Goal: Check status: Check status

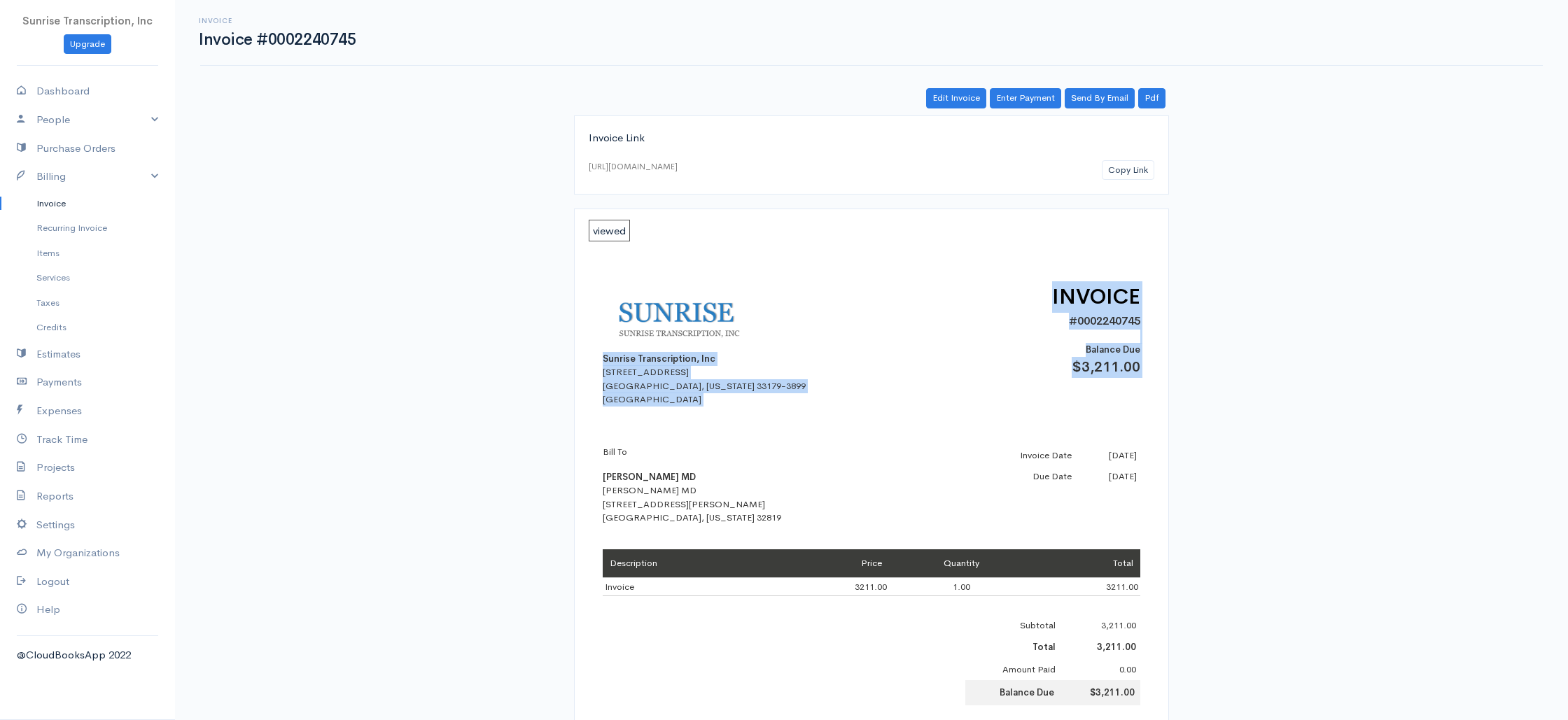
drag, startPoint x: 603, startPoint y: 360, endPoint x: 718, endPoint y: 406, distance: 123.9
click at [718, 406] on div "Sunrise Transcription, Inc [STREET_ADDRESS][US_STATE] INVOICE #0002240745 Balan…" at bounding box center [870, 610] width 565 height 741
copy div "Sunrise Transcription, Inc [STREET_ADDRESS][US_STATE] INVOICE #0002240745 Balan…"
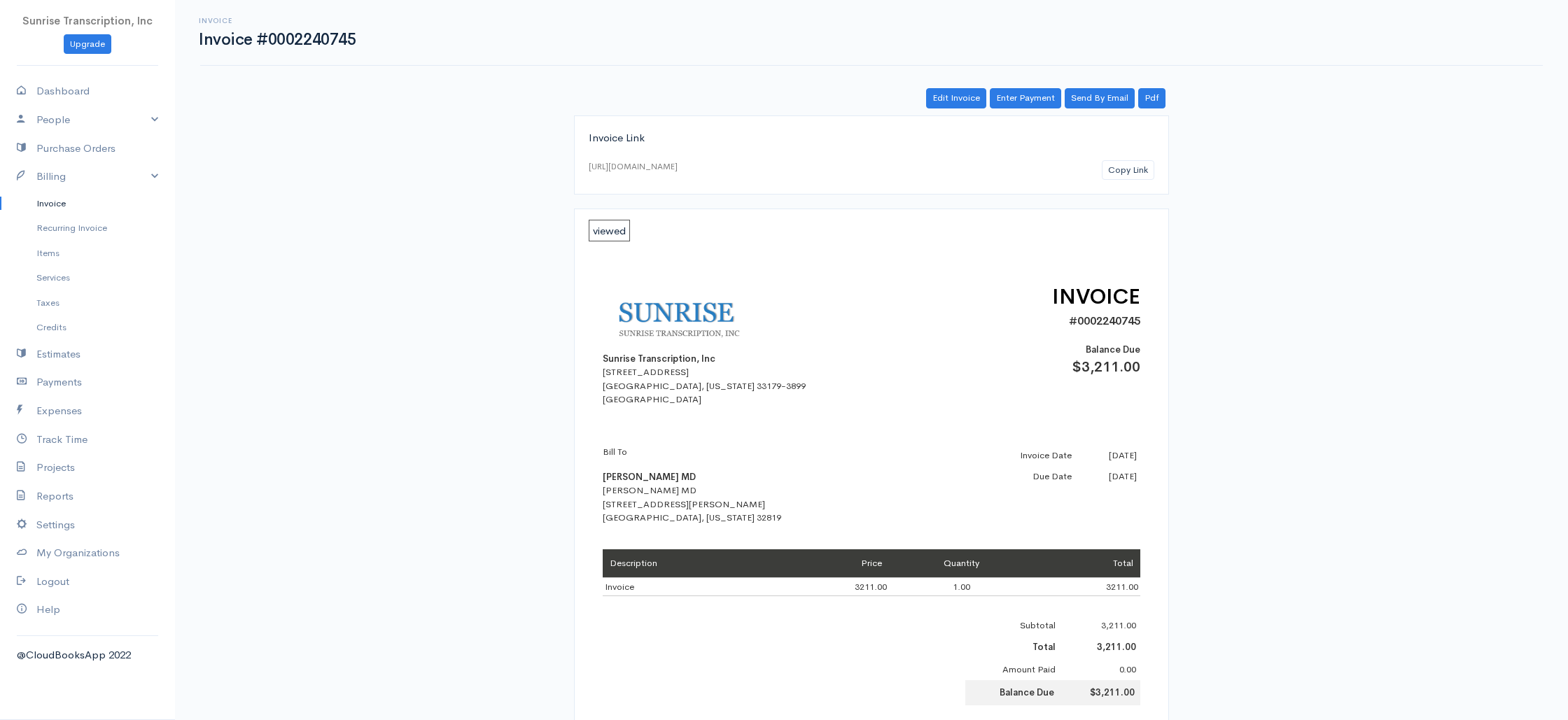
click at [726, 407] on div "Sunrise Transcription, Inc [STREET_ADDRESS][US_STATE] INVOICE #0002240745 Balan…" at bounding box center [870, 610] width 565 height 741
drag, startPoint x: 649, startPoint y: 402, endPoint x: 605, endPoint y: 363, distance: 58.8
click at [605, 363] on div "Sunrise Transcription, Inc [STREET_ADDRESS][US_STATE]" at bounding box center [725, 344] width 245 height 125
click at [65, 205] on link "Invoice" at bounding box center [87, 203] width 175 height 25
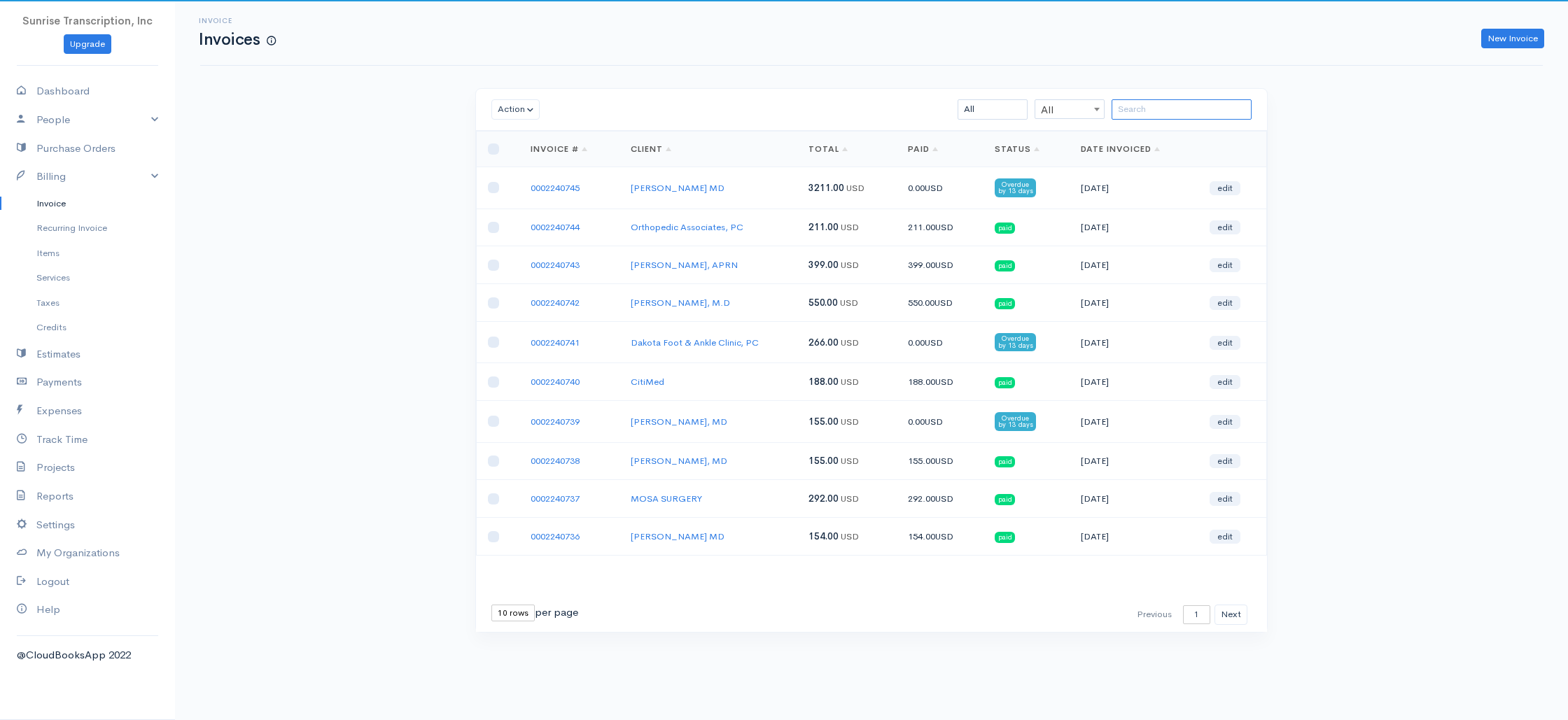
click at [1125, 115] on input "search" at bounding box center [1181, 109] width 140 height 20
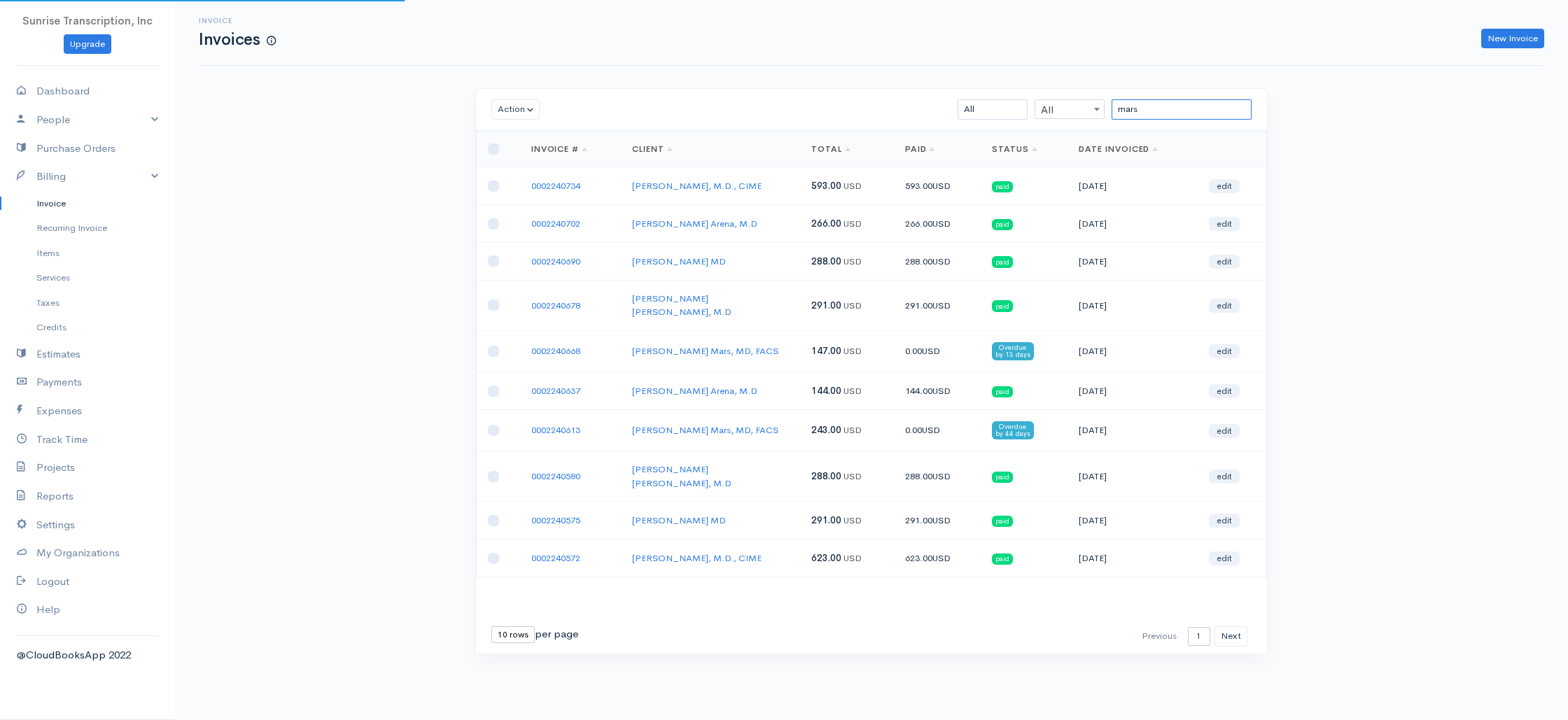
type input "["
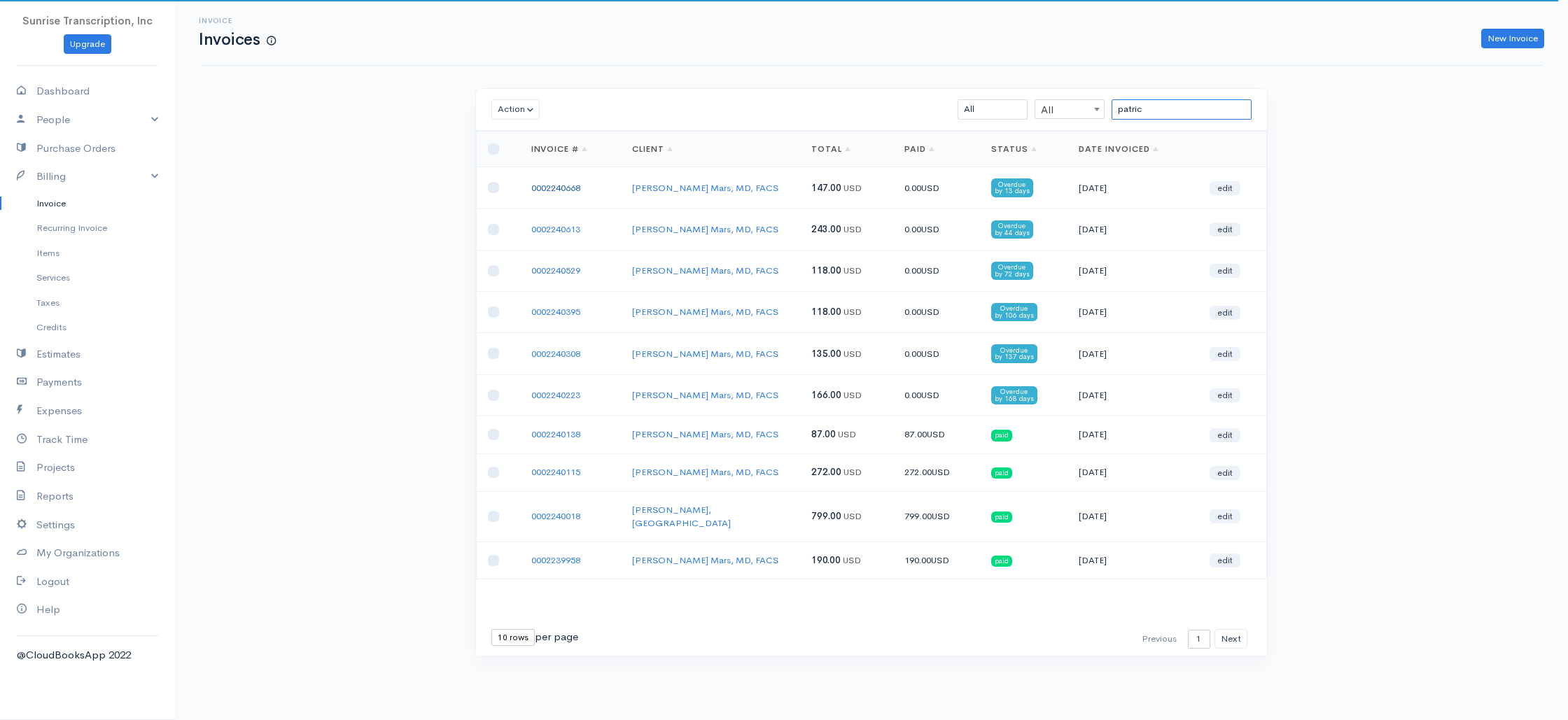
type input "patric"
click at [569, 185] on link "0002240668" at bounding box center [555, 188] width 49 height 12
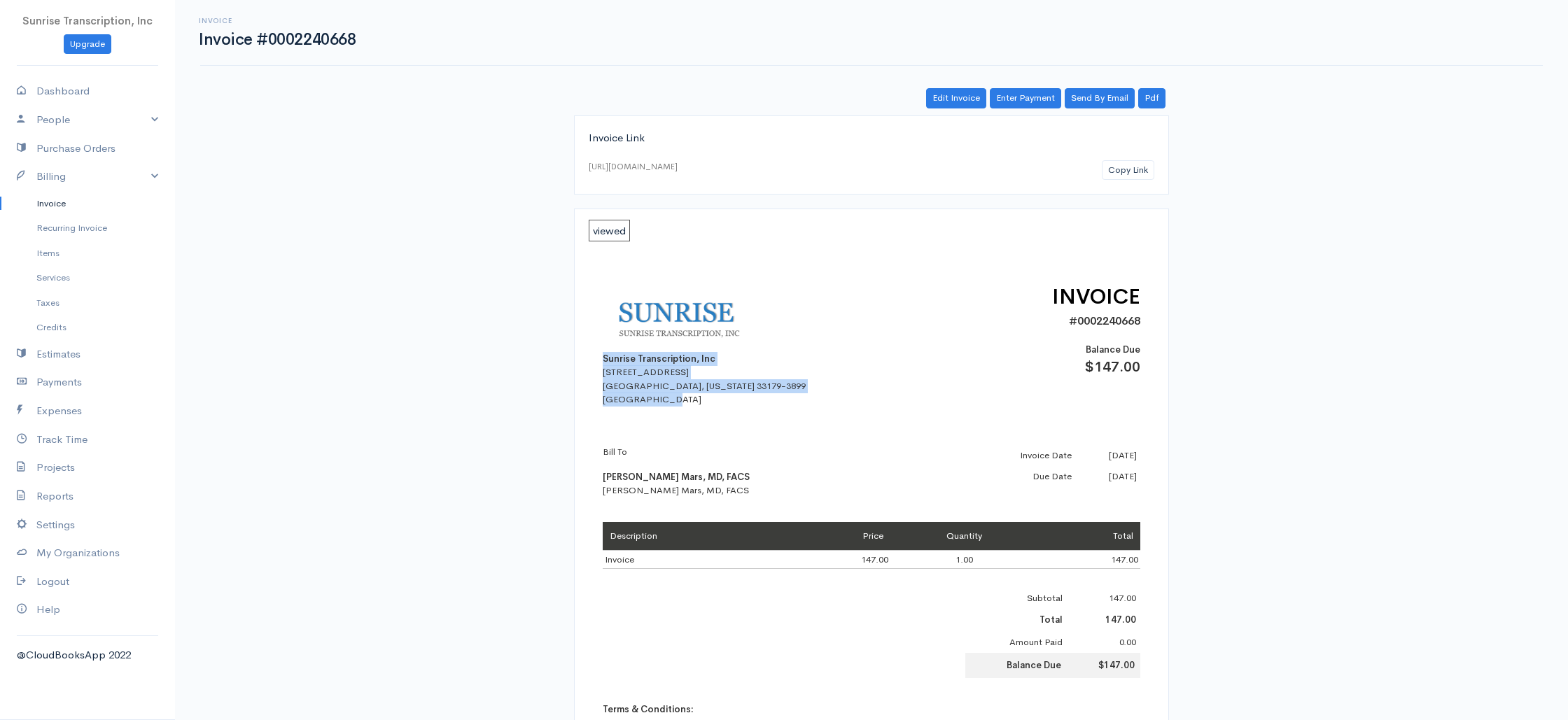
drag, startPoint x: 603, startPoint y: 360, endPoint x: 698, endPoint y: 406, distance: 105.6
click at [698, 406] on div "Sunrise Transcription, Inc [STREET_ADDRESS][US_STATE]" at bounding box center [725, 344] width 245 height 125
copy div "Sunrise Transcription, Inc [STREET_ADDRESS][US_STATE]"
click at [90, 91] on link "Dashboard" at bounding box center [87, 90] width 175 height 29
select select "365"
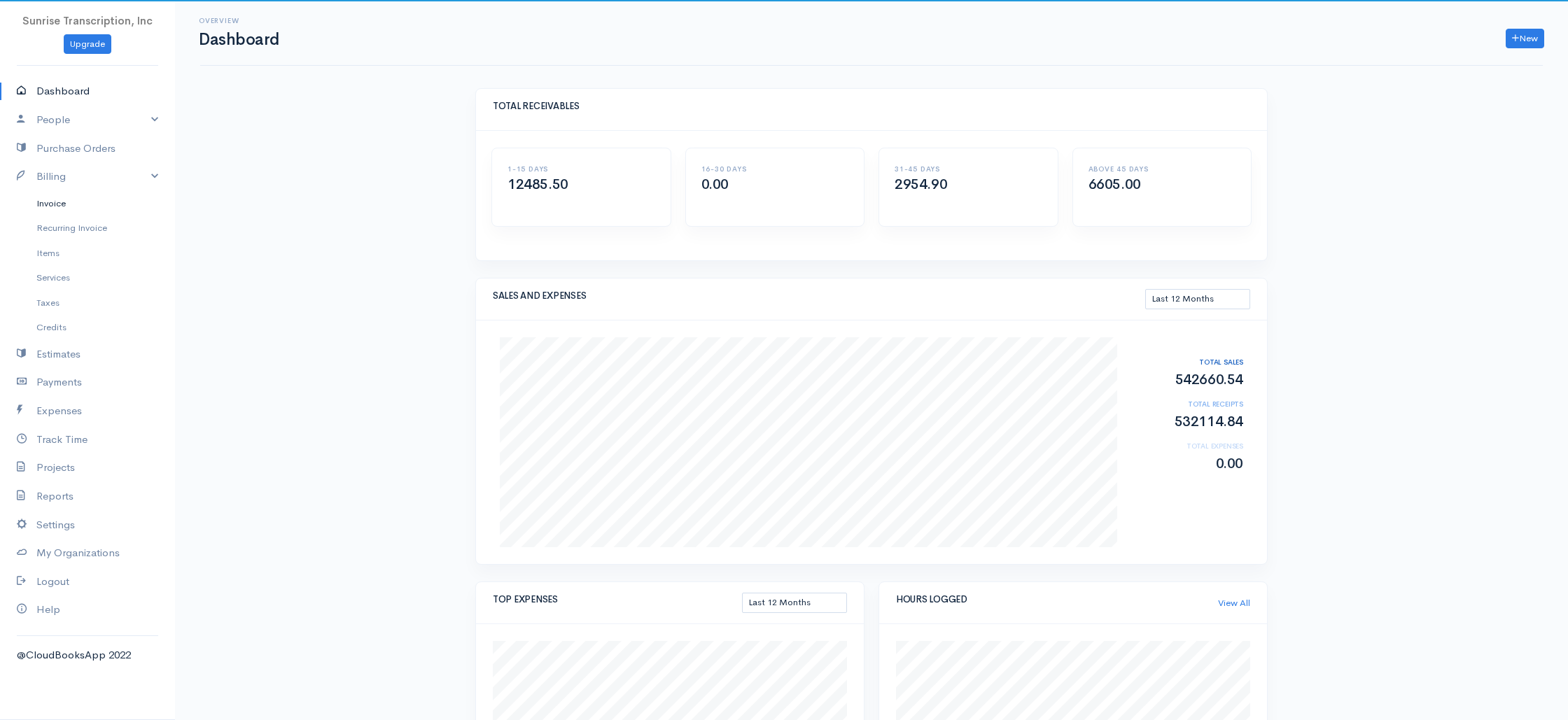
click at [52, 204] on link "Invoice" at bounding box center [87, 203] width 175 height 25
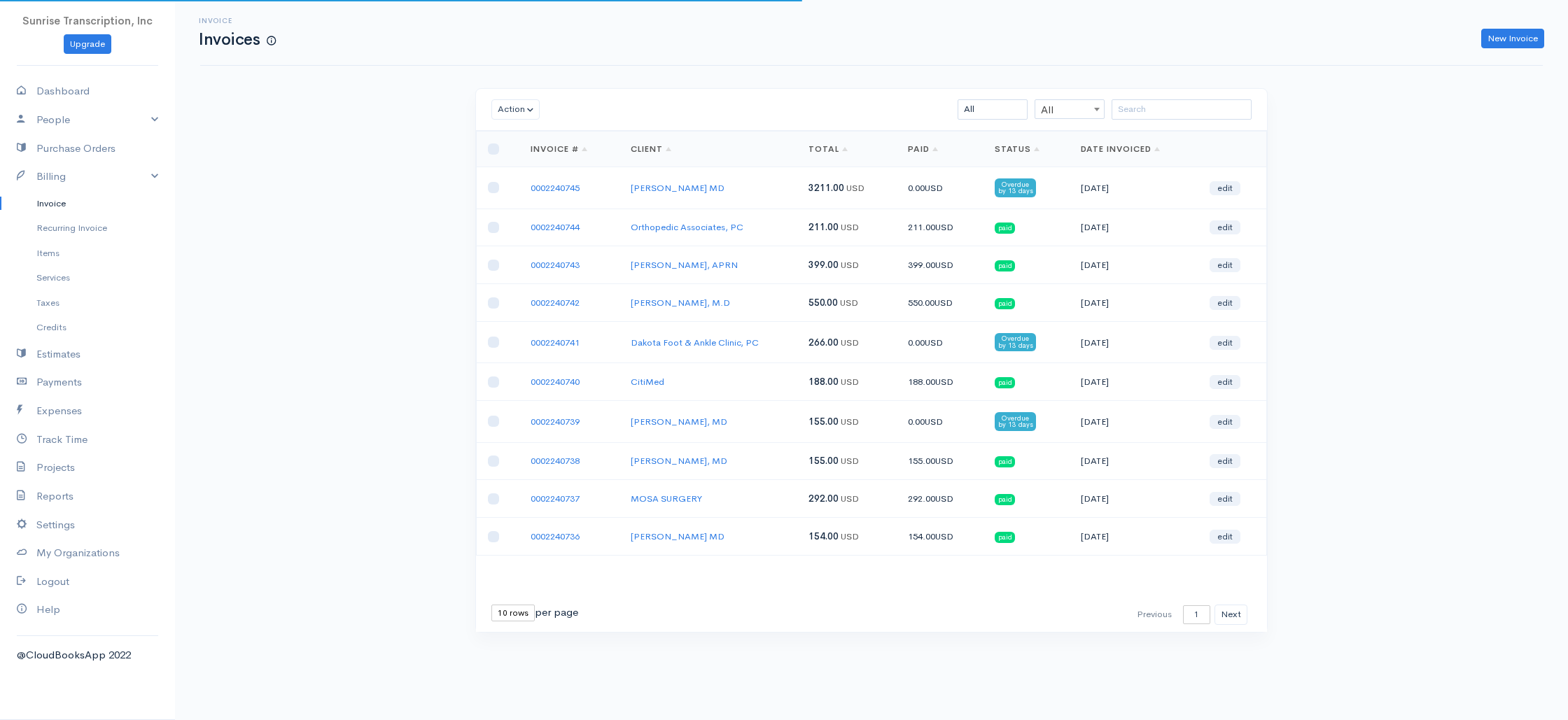
click at [364, 224] on div "Invoice Invoices New Invoice Action Archive Delete Download PDF Send [PERSON_NA…" at bounding box center [871, 342] width 1393 height 684
click at [560, 183] on link "0002240745" at bounding box center [554, 188] width 49 height 12
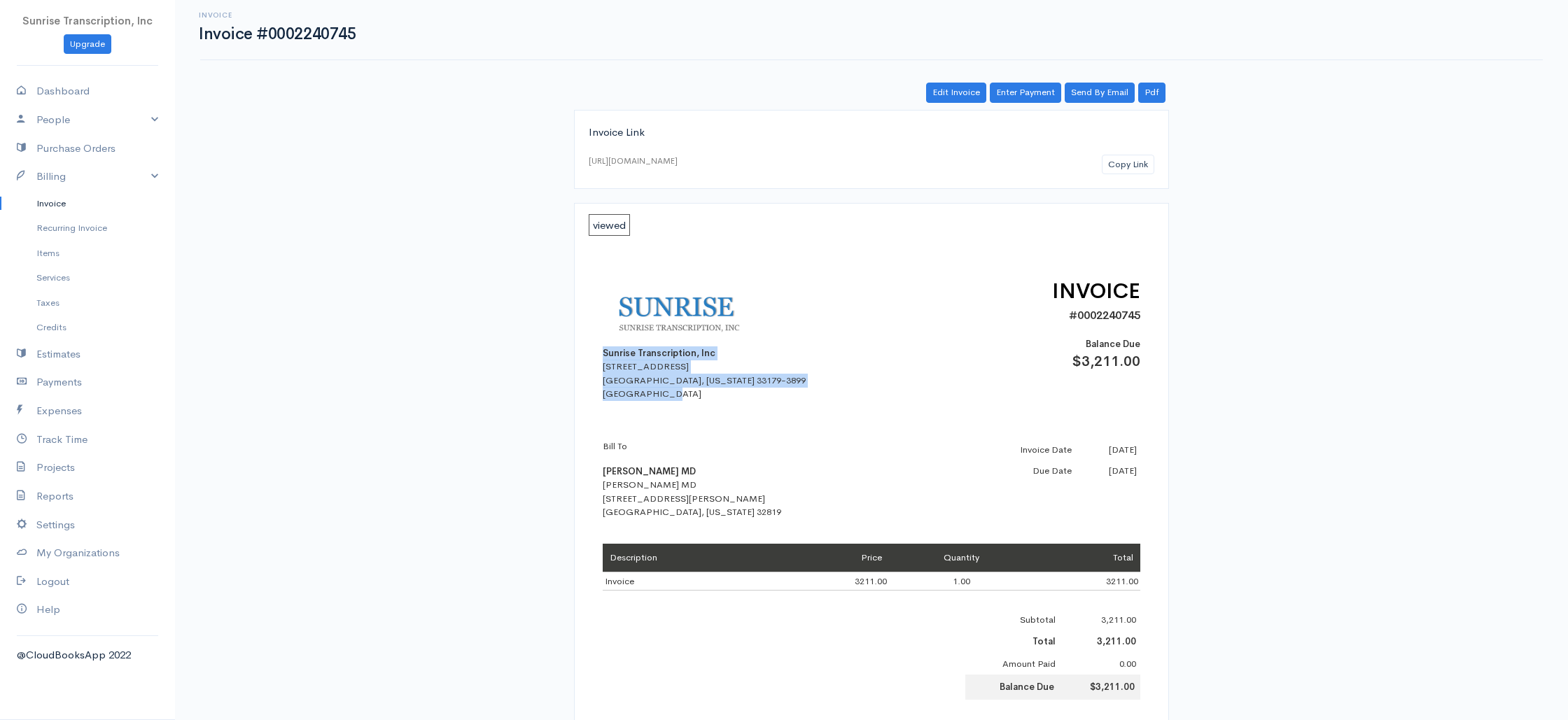
drag, startPoint x: 603, startPoint y: 359, endPoint x: 677, endPoint y: 399, distance: 84.1
click at [678, 399] on div "Sunrise Transcription, Inc [STREET_ADDRESS][US_STATE]" at bounding box center [725, 339] width 245 height 125
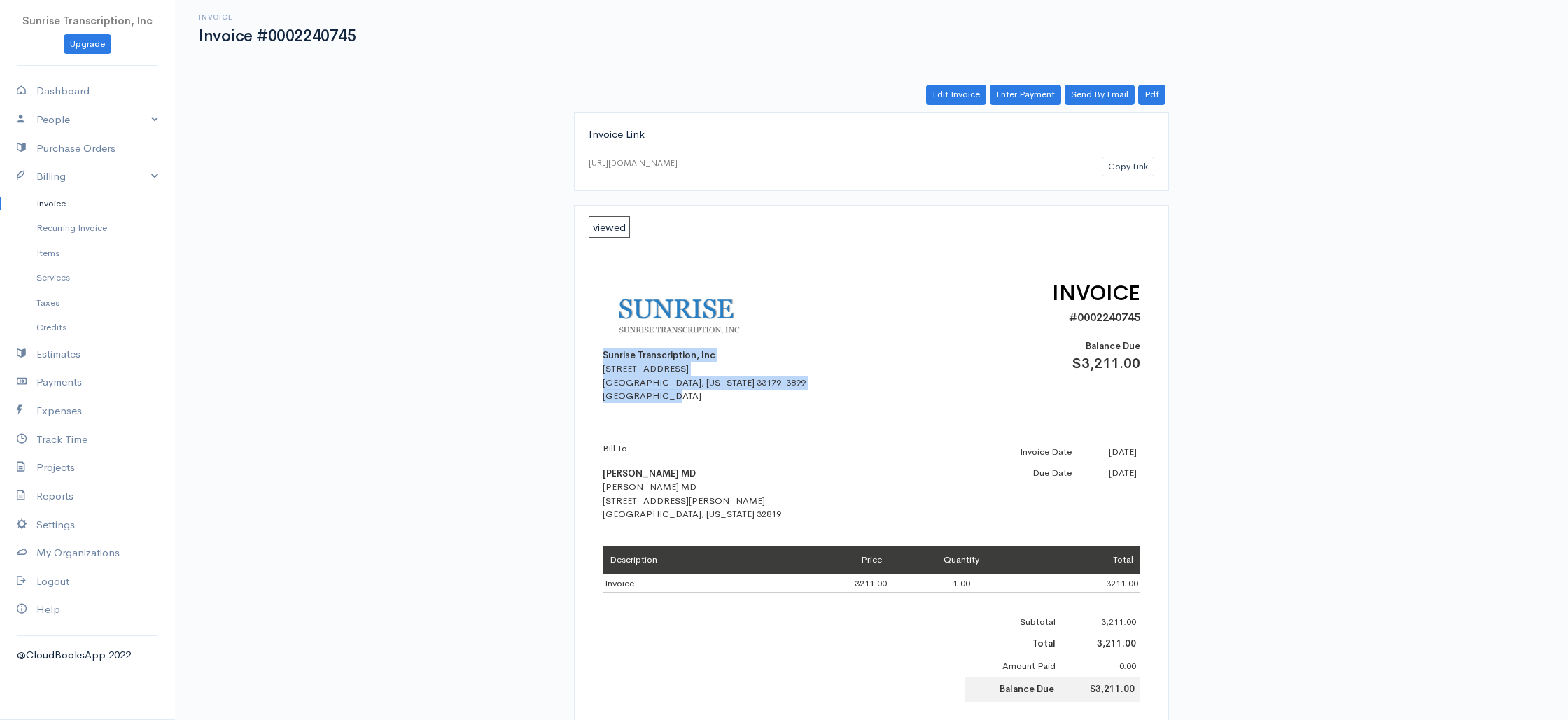
copy div "Sunrise Transcription, Inc [STREET_ADDRESS][US_STATE]"
